Goal: Information Seeking & Learning: Find specific fact

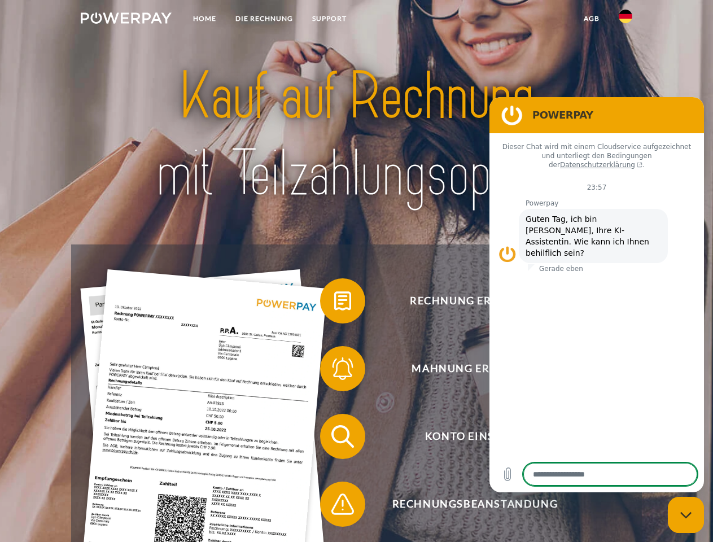
click at [126, 20] on img at bounding box center [126, 17] width 91 height 11
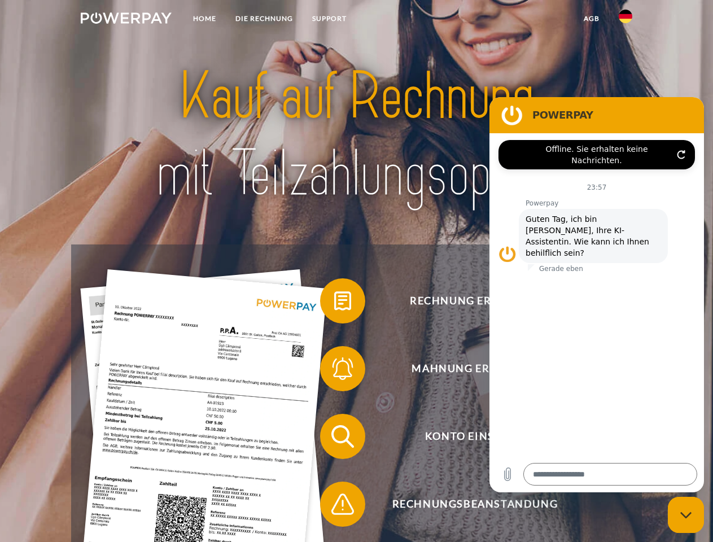
click at [625, 20] on img at bounding box center [625, 17] width 14 height 14
click at [591, 19] on link "agb" at bounding box center [591, 18] width 35 height 20
click at [334, 303] on span at bounding box center [325, 301] width 56 height 56
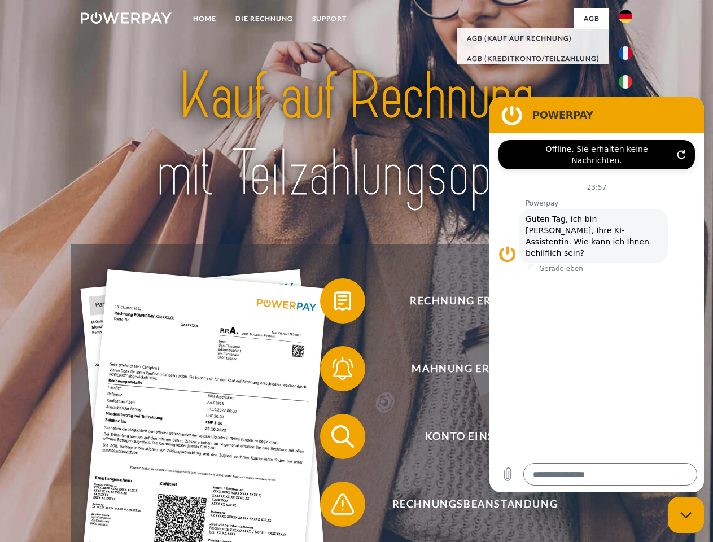
click at [334, 371] on div "Rechnung erhalten? Mahnung erhalten? Konto einsehen" at bounding box center [356, 469] width 570 height 451
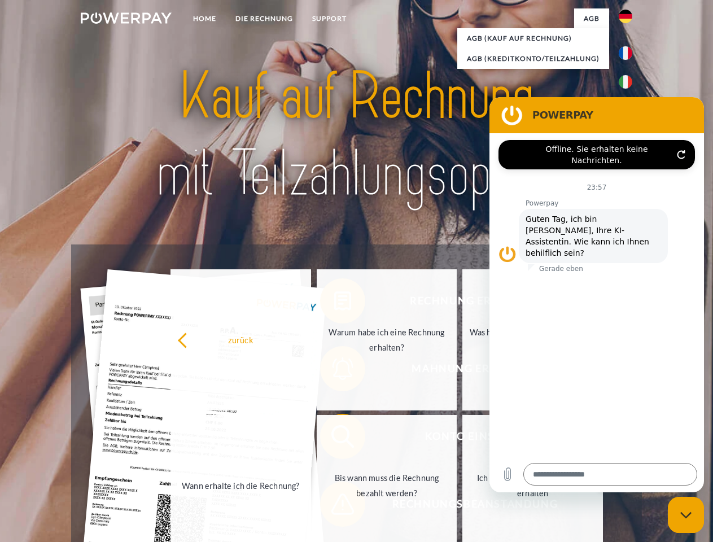
click at [334, 438] on link "Bis wann muss die Rechnung bezahlt werden?" at bounding box center [387, 485] width 141 height 141
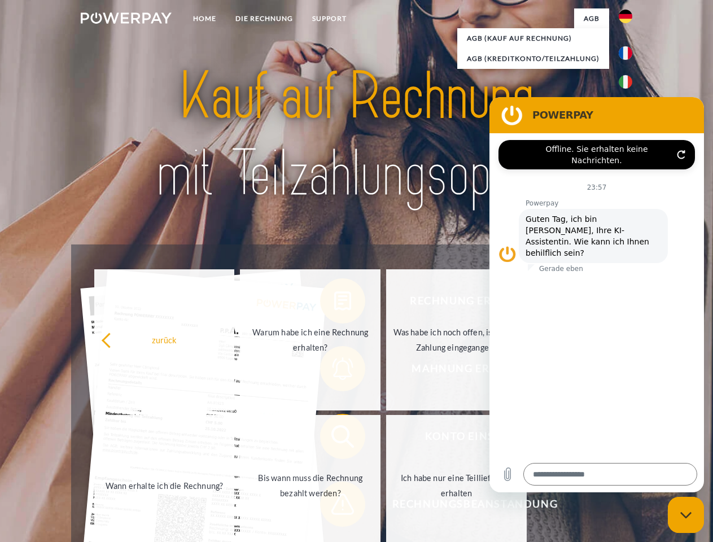
click at [334, 506] on span at bounding box center [325, 504] width 56 height 56
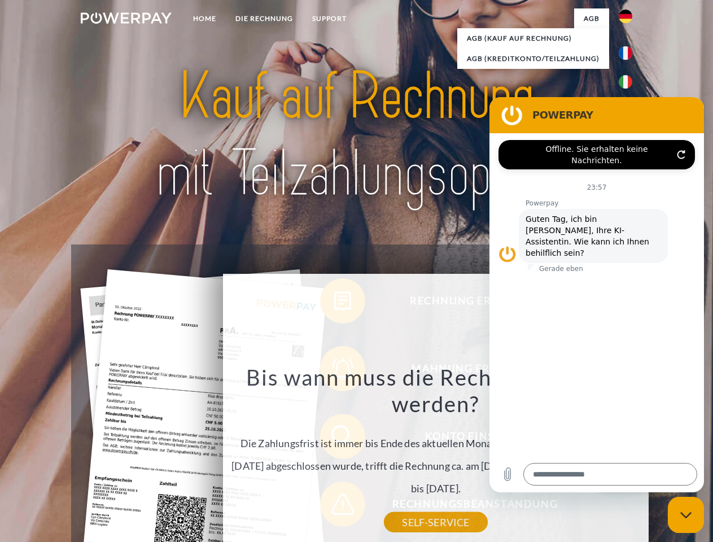
click at [686, 515] on icon "Messaging-Fenster schließen" at bounding box center [686, 514] width 12 height 7
type textarea "*"
